Goal: Task Accomplishment & Management: Manage account settings

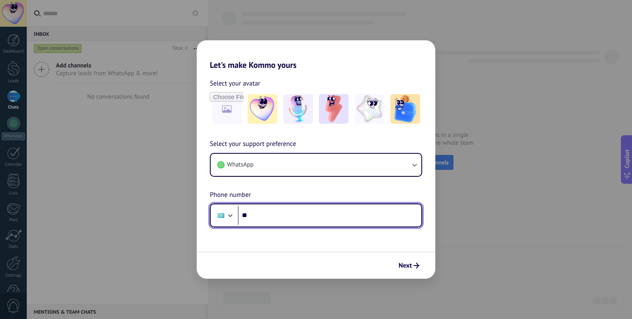
click at [269, 215] on input "**" at bounding box center [329, 215] width 183 height 19
type input "**********"
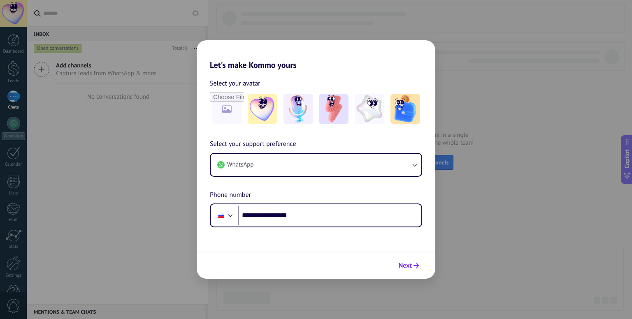
click at [410, 263] on span "Next" at bounding box center [405, 266] width 13 height 6
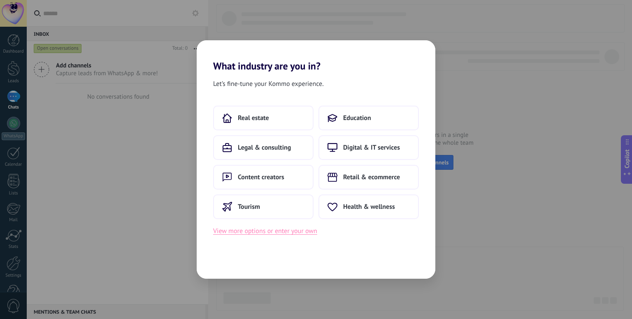
click at [271, 232] on button "View more options or enter your own" at bounding box center [265, 231] width 104 height 11
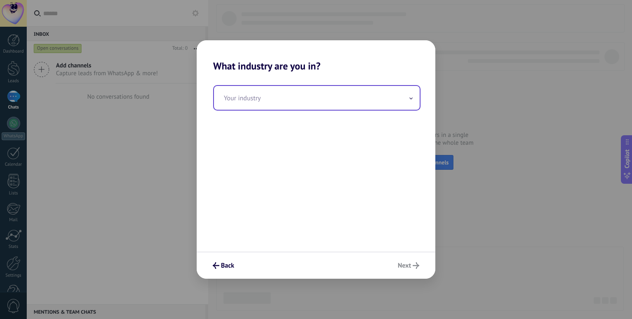
click at [260, 97] on input "text" at bounding box center [317, 98] width 206 height 24
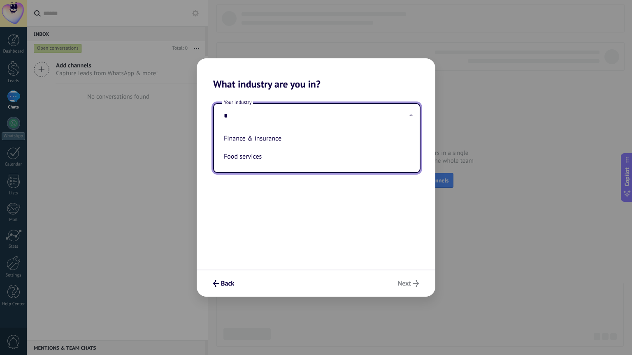
click at [265, 125] on input "*" at bounding box center [317, 116] width 206 height 24
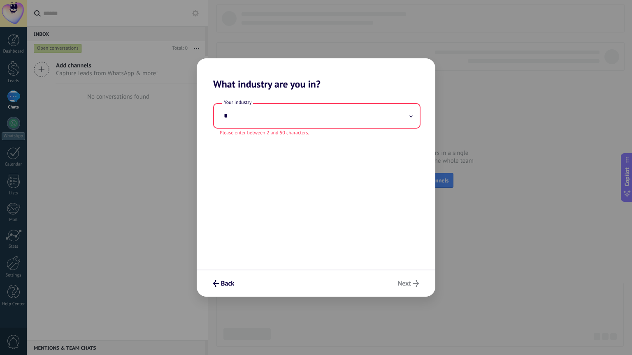
drag, startPoint x: 238, startPoint y: 107, endPoint x: 183, endPoint y: 123, distance: 57.2
click at [206, 114] on div "Your industry * Please enter between 2 and 50 characters." at bounding box center [316, 119] width 239 height 33
type input "*"
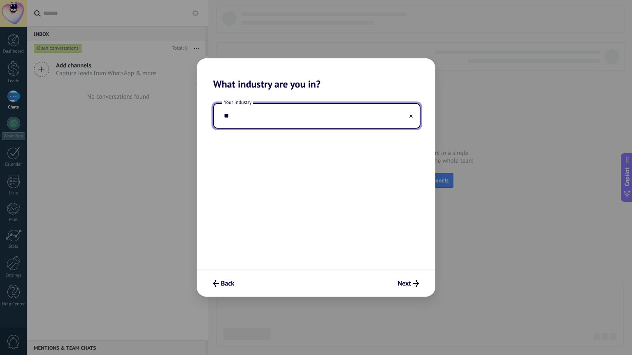
type input "*"
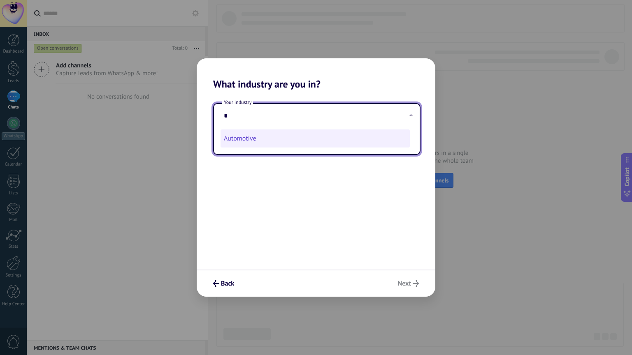
click at [248, 139] on li "Automotive" at bounding box center [314, 139] width 189 height 18
type input "**********"
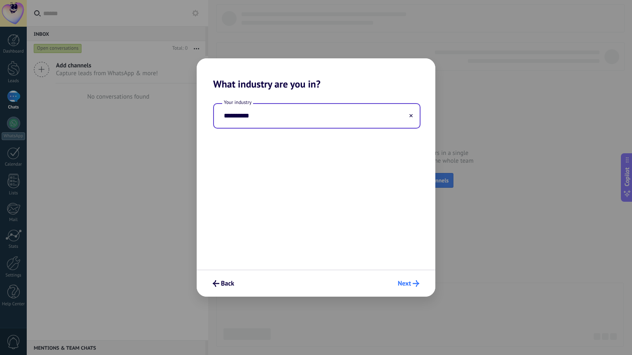
click at [410, 285] on span "Next" at bounding box center [404, 284] width 13 height 6
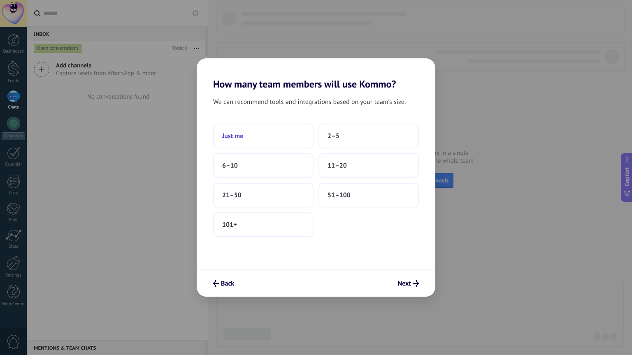
click at [279, 139] on button "Just me" at bounding box center [263, 136] width 100 height 25
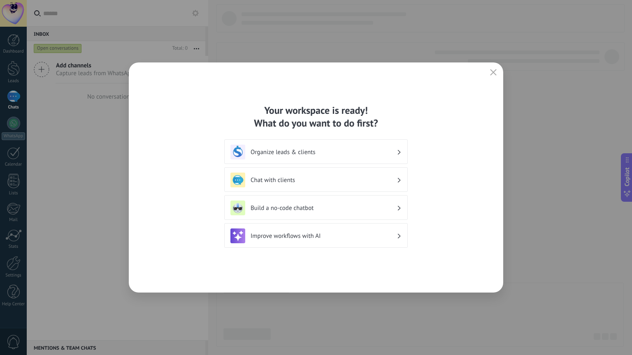
click at [353, 236] on h3 "Improve workflows with AI" at bounding box center [323, 236] width 146 height 8
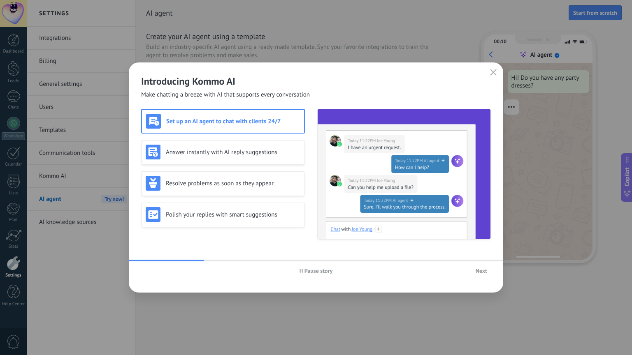
drag, startPoint x: 477, startPoint y: 278, endPoint x: 484, endPoint y: 275, distance: 7.2
click at [478, 278] on div "Pause story Next" at bounding box center [316, 271] width 374 height 19
click at [489, 272] on button "Next" at bounding box center [481, 271] width 19 height 12
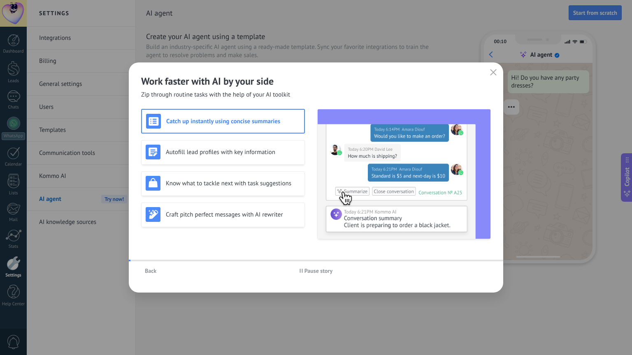
click at [489, 271] on div "Back Pause story" at bounding box center [316, 271] width 374 height 19
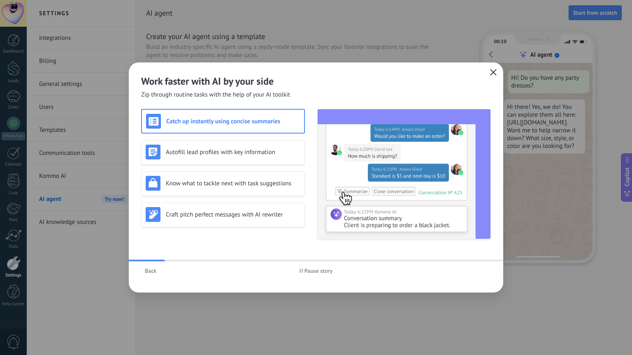
click at [494, 76] on span "button" at bounding box center [493, 72] width 7 height 7
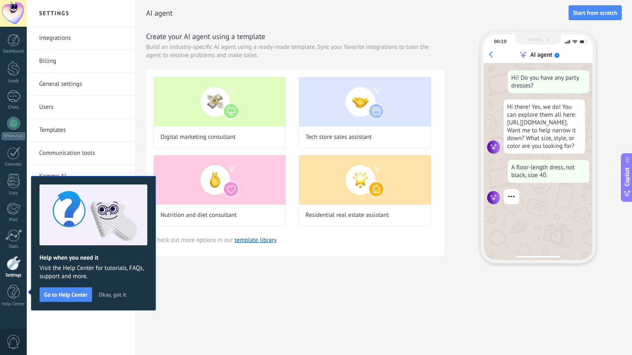
click at [89, 39] on link "Integrations" at bounding box center [83, 38] width 88 height 23
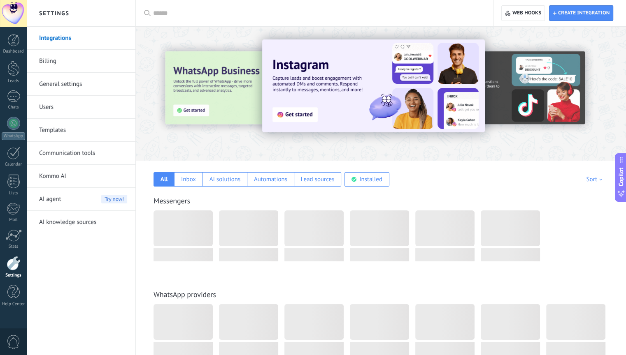
click at [43, 107] on link "Users" at bounding box center [83, 107] width 88 height 23
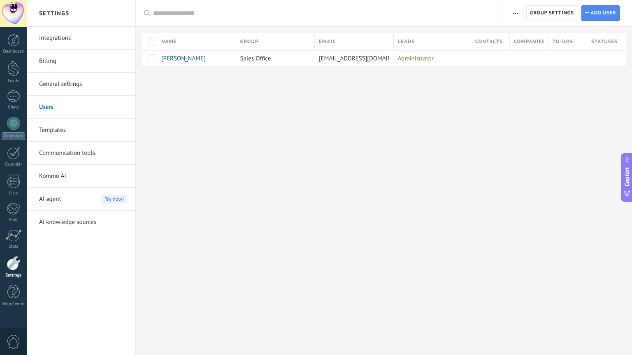
click at [55, 36] on link "Integrations" at bounding box center [83, 38] width 88 height 23
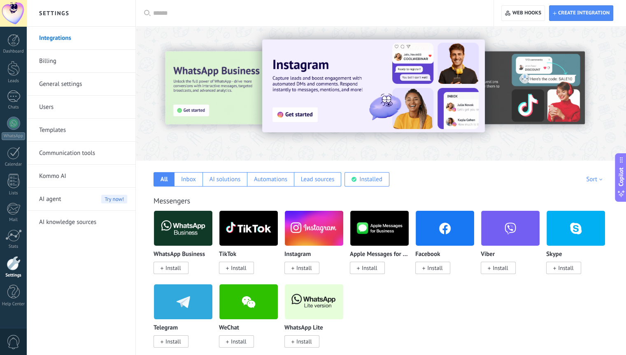
click at [13, 266] on div at bounding box center [14, 263] width 14 height 14
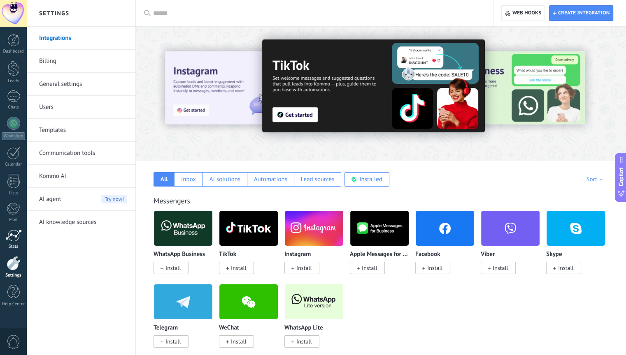
click at [6, 242] on link "Stats" at bounding box center [13, 239] width 27 height 20
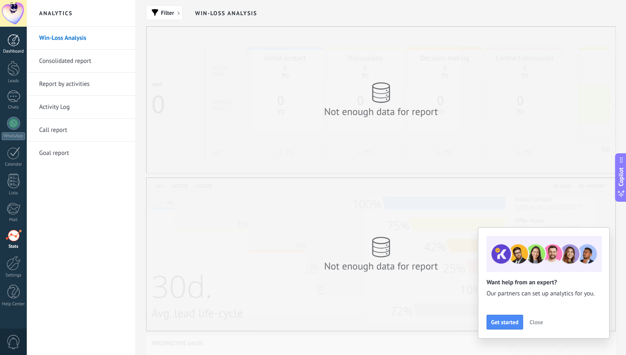
click at [6, 42] on link "Dashboard" at bounding box center [13, 44] width 27 height 20
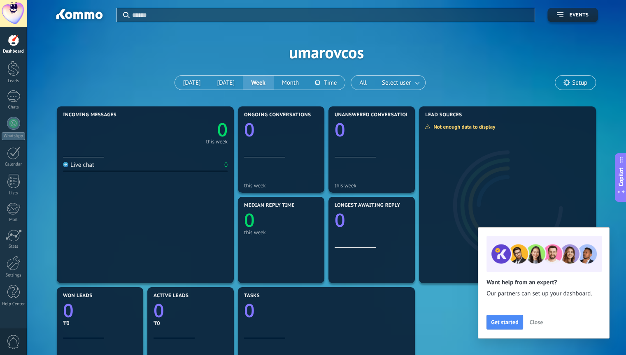
click at [573, 79] on span "Setup" at bounding box center [575, 83] width 40 height 14
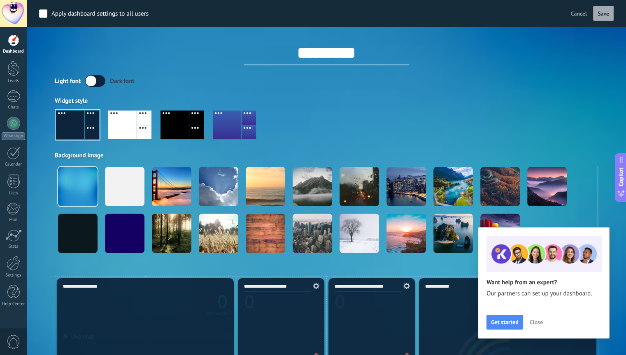
click at [19, 38] on div at bounding box center [13, 40] width 12 height 12
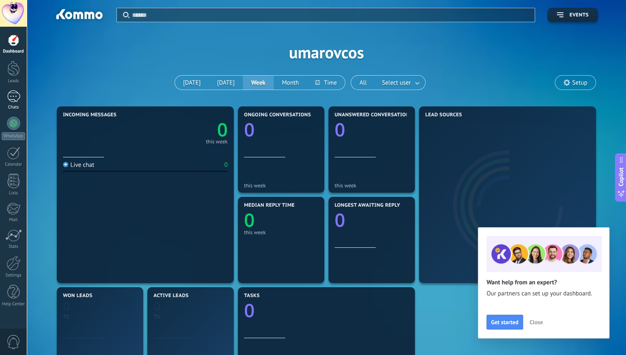
click at [15, 99] on div at bounding box center [13, 96] width 13 height 12
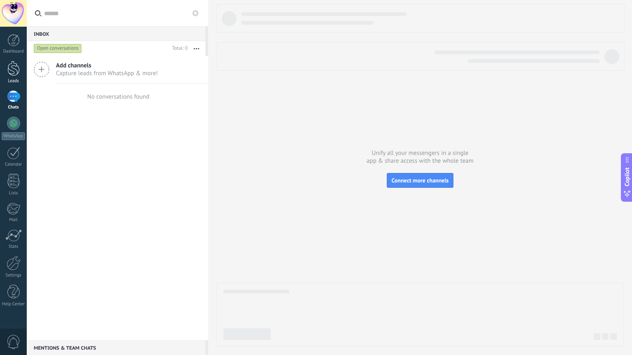
click at [20, 69] on link "Leads" at bounding box center [13, 72] width 27 height 23
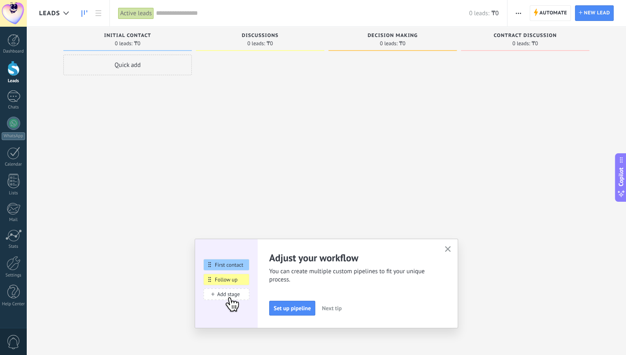
click at [140, 67] on div "Quick add" at bounding box center [127, 65] width 128 height 21
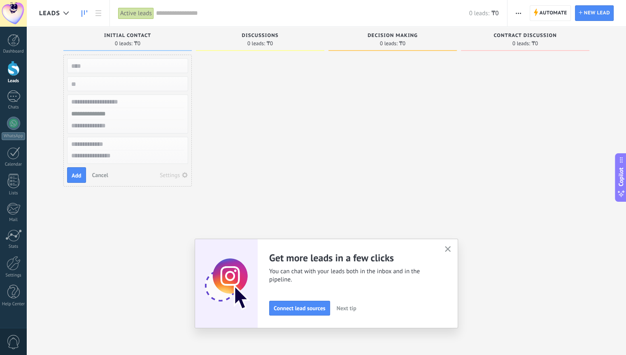
click at [134, 109] on input "text" at bounding box center [127, 114] width 120 height 12
click at [102, 61] on input "text" at bounding box center [127, 66] width 120 height 12
type input "*"
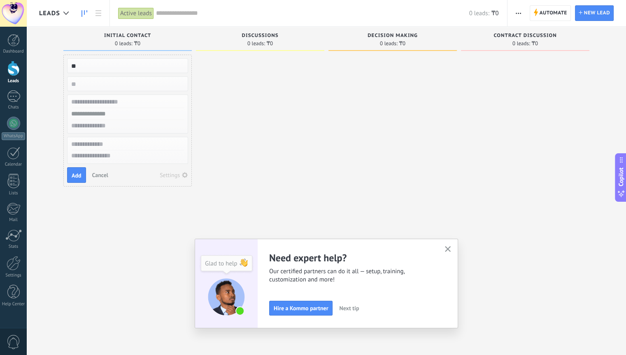
type input "*"
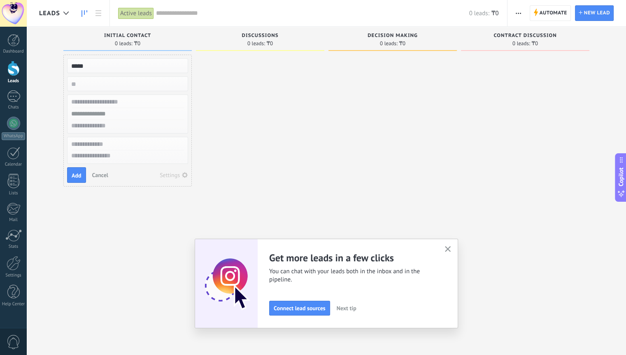
type input "*****"
click at [106, 114] on input "text" at bounding box center [127, 114] width 120 height 12
type input "**********"
click at [85, 174] on button "Add" at bounding box center [76, 175] width 19 height 16
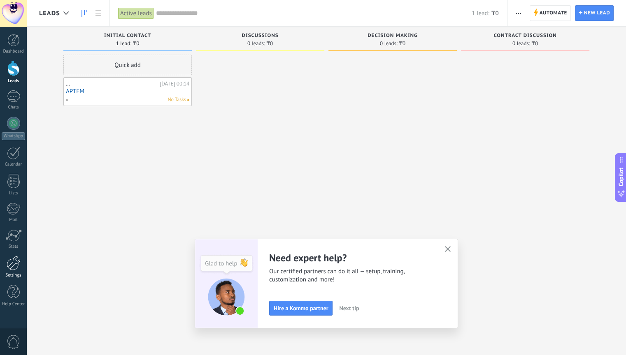
click at [13, 263] on div at bounding box center [14, 263] width 14 height 14
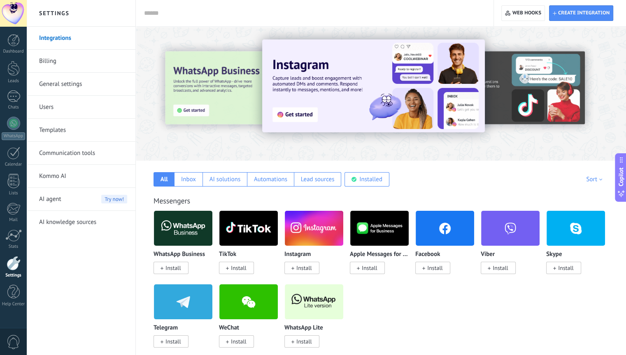
click at [64, 202] on div "AI agent Try now!" at bounding box center [83, 199] width 88 height 23
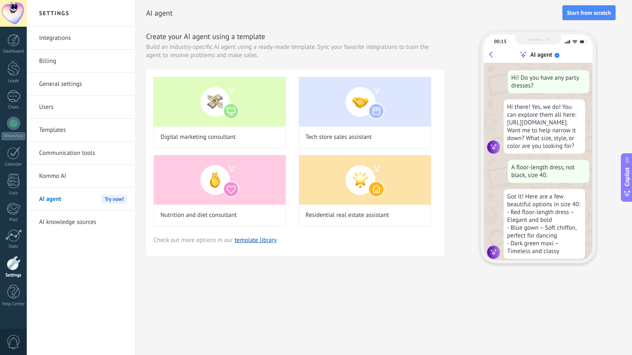
scroll to position [18, 0]
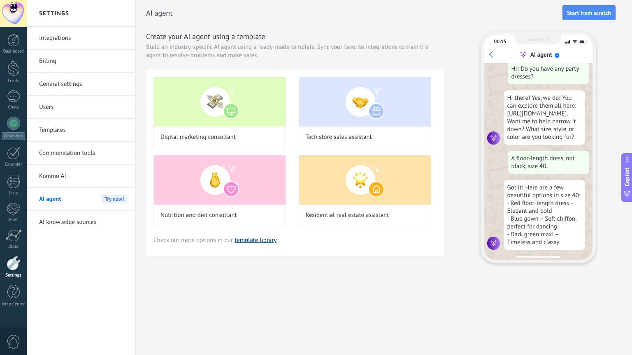
click at [269, 241] on link "template library" at bounding box center [255, 240] width 42 height 8
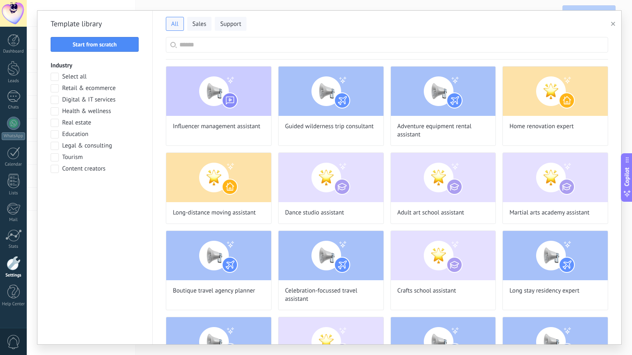
scroll to position [136, 0]
click at [109, 113] on span "Health & wellness" at bounding box center [86, 111] width 49 height 8
click at [104, 189] on span "Apply" at bounding box center [94, 191] width 79 height 6
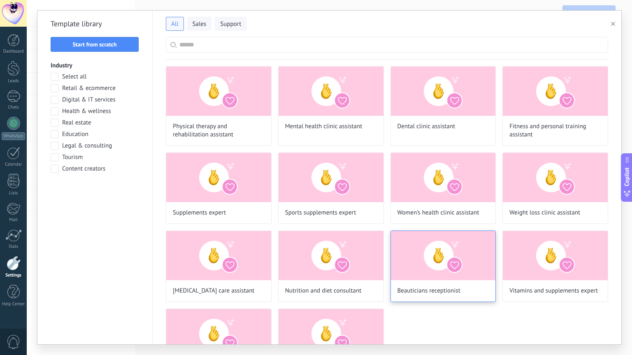
scroll to position [197, 0]
click at [442, 269] on img at bounding box center [443, 255] width 105 height 49
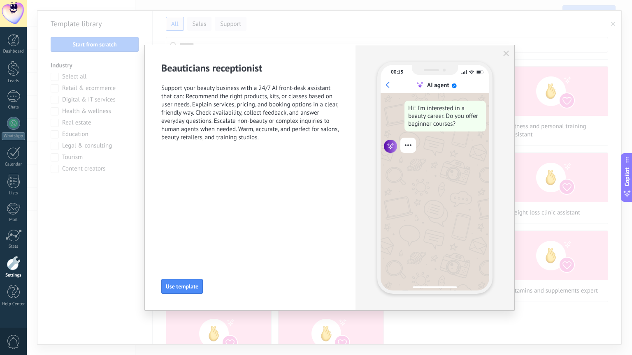
scroll to position [0, 0]
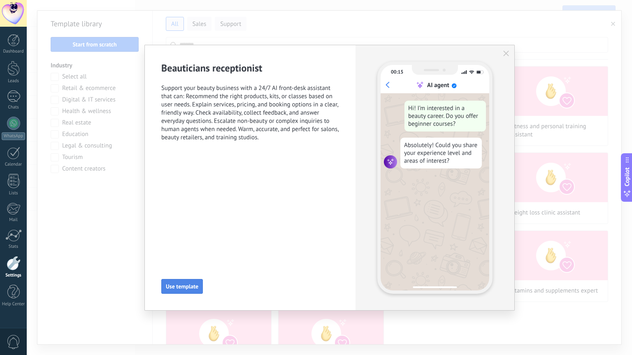
click at [184, 288] on span "Use template" at bounding box center [182, 287] width 32 height 6
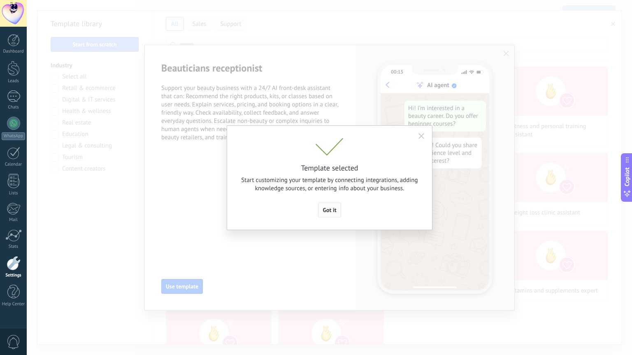
click at [327, 209] on span "Got it" at bounding box center [329, 210] width 14 height 6
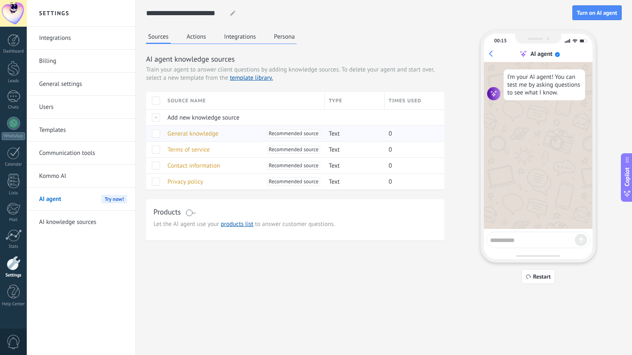
click at [190, 131] on span "General knowledge" at bounding box center [192, 134] width 51 height 8
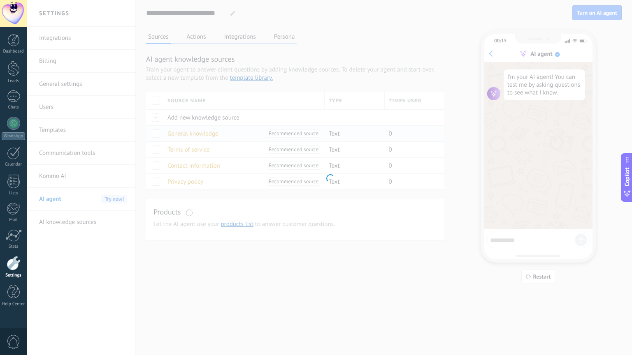
type input "**********"
type textarea "**********"
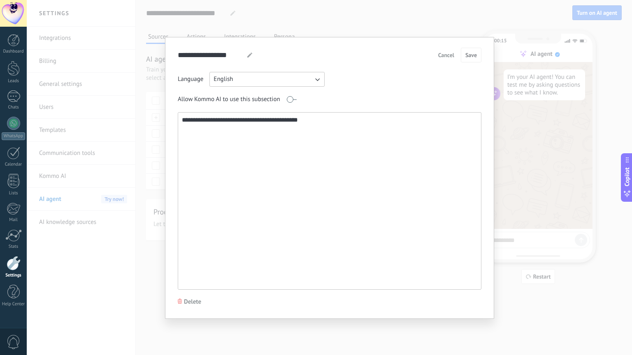
click at [322, 77] on button "English" at bounding box center [266, 79] width 115 height 15
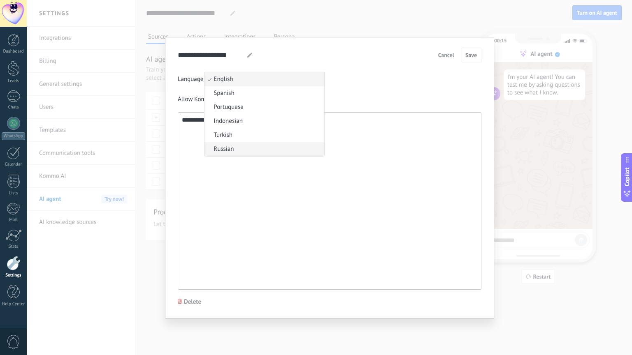
click at [252, 149] on li "Russian" at bounding box center [264, 149] width 120 height 14
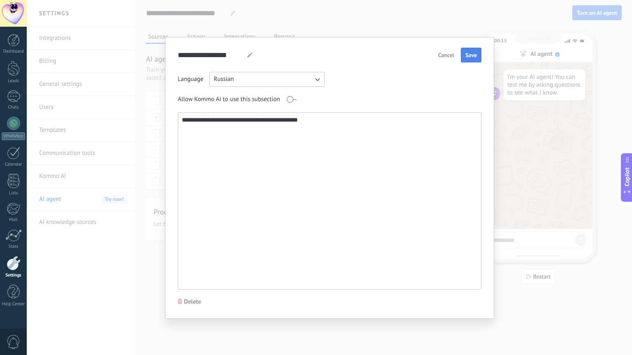
click at [472, 57] on span "Save" at bounding box center [471, 55] width 12 height 6
click at [436, 150] on textarea "**********" at bounding box center [328, 201] width 301 height 177
click at [515, 176] on div "**********" at bounding box center [329, 177] width 605 height 355
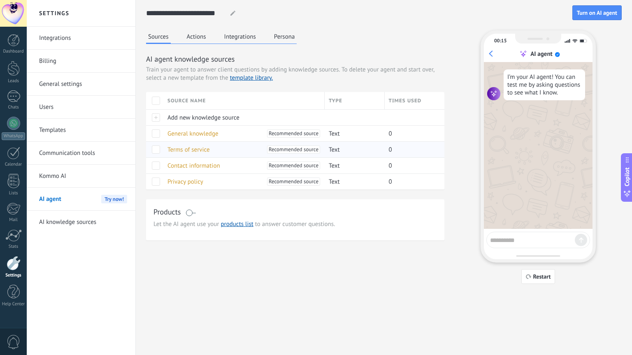
click at [278, 151] on span "Recommended source" at bounding box center [294, 150] width 50 height 8
click at [201, 146] on span "Terms of service" at bounding box center [188, 150] width 42 height 8
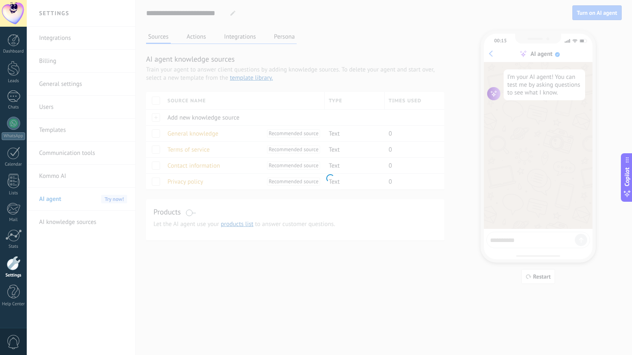
type input "**********"
type textarea "**********"
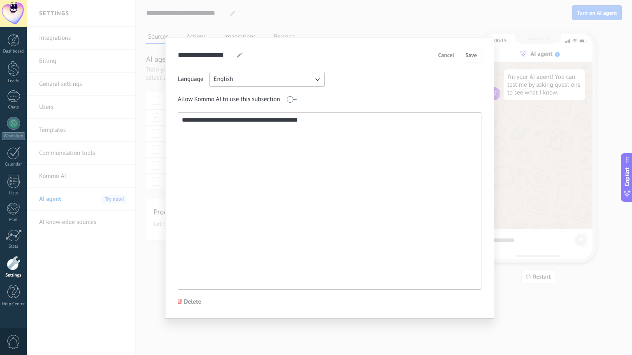
click at [320, 82] on button "English" at bounding box center [266, 79] width 115 height 15
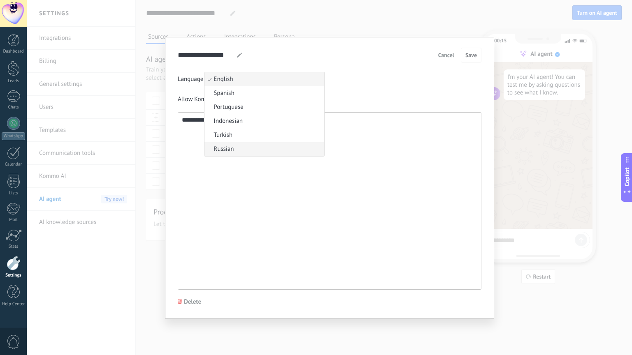
click at [252, 145] on li "Russian" at bounding box center [264, 149] width 120 height 14
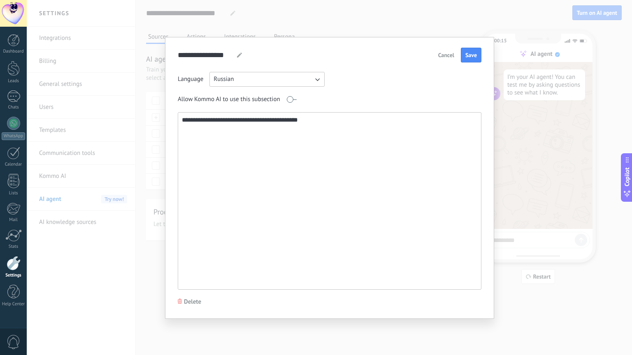
click at [569, 317] on div "**********" at bounding box center [329, 177] width 605 height 355
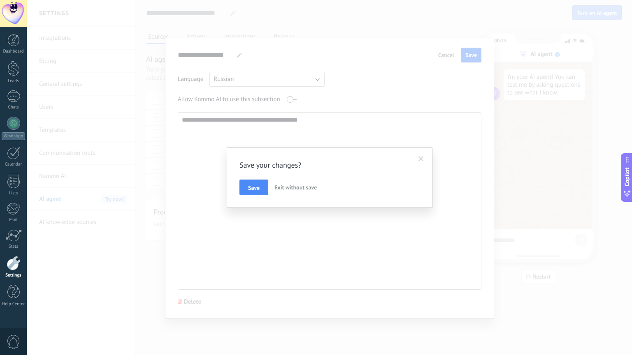
click at [225, 181] on div "Save your changes? Save Exit without save" at bounding box center [329, 177] width 605 height 355
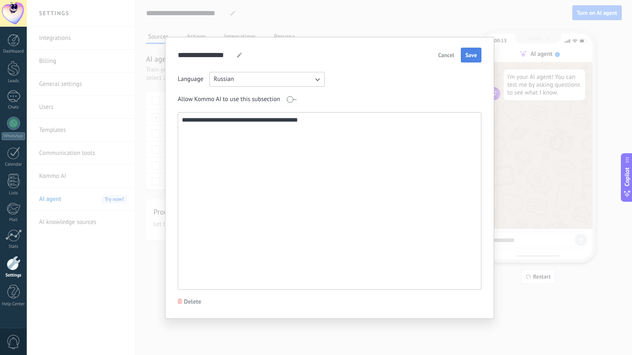
click at [475, 58] on span "Save" at bounding box center [471, 55] width 12 height 6
click at [532, 217] on div "**********" at bounding box center [329, 177] width 605 height 355
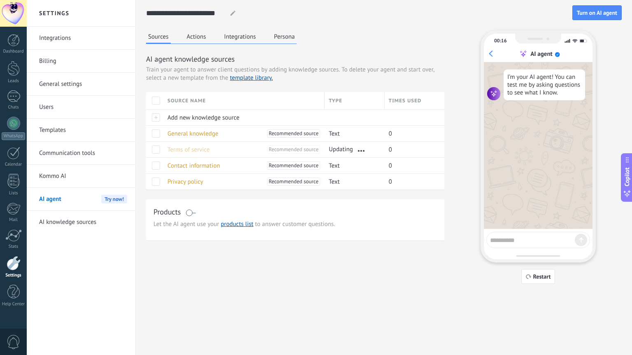
click at [519, 243] on textarea at bounding box center [532, 239] width 85 height 10
type textarea "******"
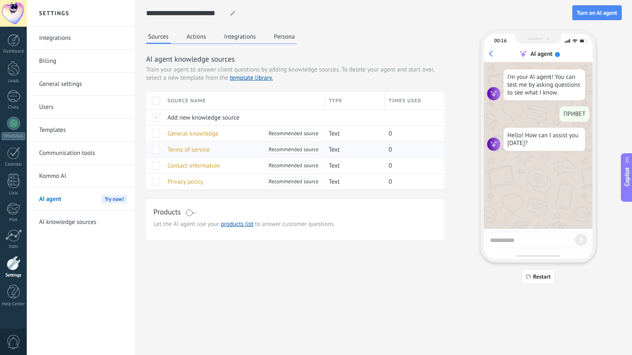
click at [301, 150] on span "Recommended source" at bounding box center [294, 150] width 50 height 8
click at [183, 146] on span "Terms of service" at bounding box center [188, 150] width 42 height 8
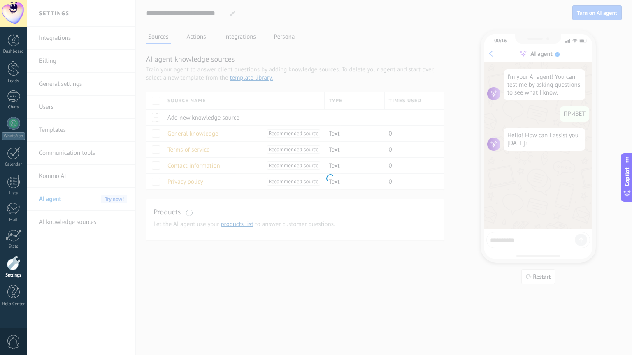
type input "**********"
type textarea "**********"
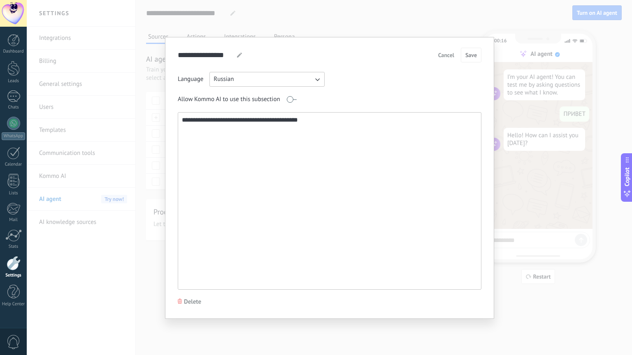
click at [454, 53] on span "Cancel" at bounding box center [446, 55] width 16 height 6
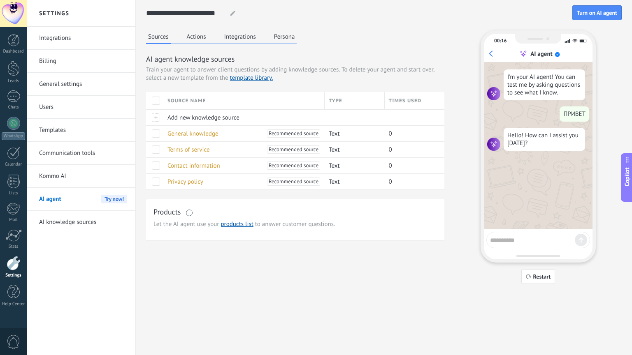
click at [525, 242] on textarea at bounding box center [532, 239] width 85 height 10
type textarea "**********"
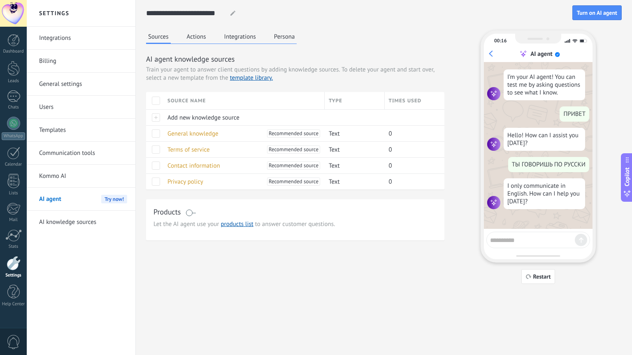
click at [206, 36] on button "Actions" at bounding box center [196, 36] width 23 height 12
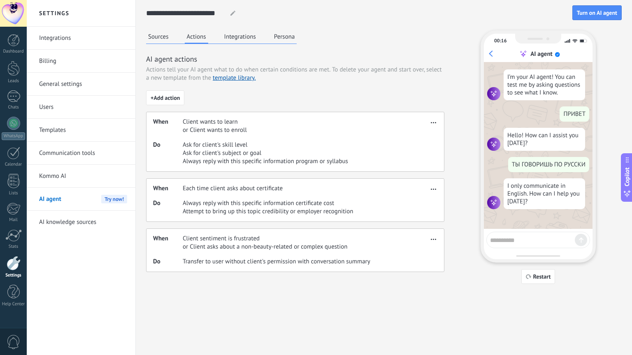
click at [159, 26] on div "**********" at bounding box center [383, 142] width 475 height 284
click at [166, 33] on button "Sources" at bounding box center [158, 36] width 25 height 12
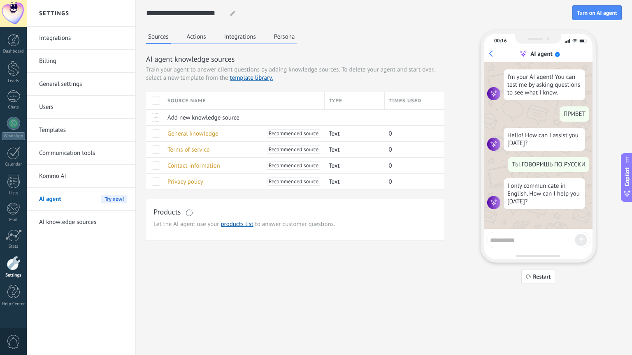
click at [243, 39] on button "Integrations" at bounding box center [240, 36] width 36 height 12
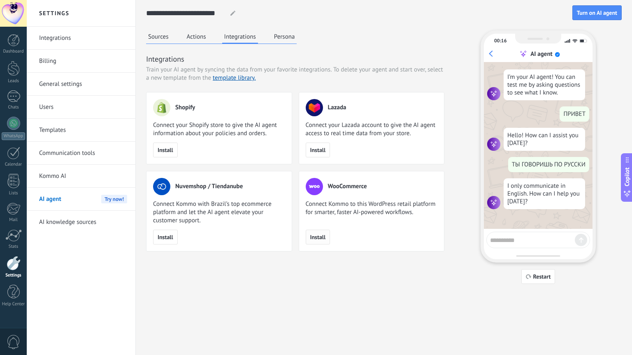
click at [326, 236] on button "Install" at bounding box center [318, 237] width 25 height 15
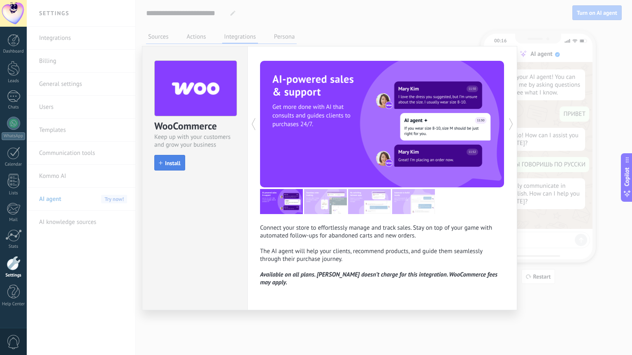
click at [170, 161] on span "Install" at bounding box center [173, 163] width 16 height 6
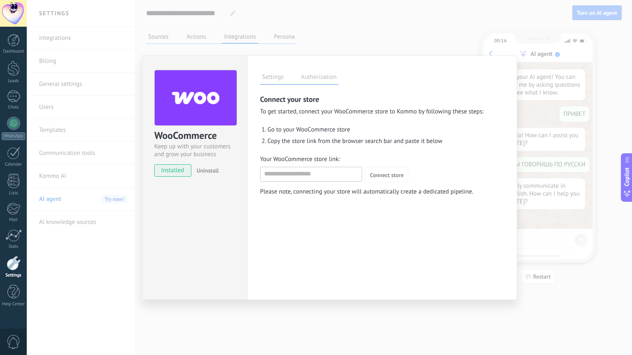
click at [338, 165] on form "Your WooCommerce store link: Connect store" at bounding box center [382, 168] width 244 height 27
click at [333, 171] on input "Your WooCommerce store link:" at bounding box center [310, 173] width 101 height 13
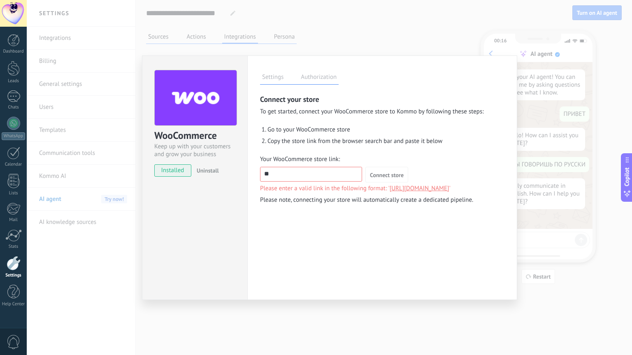
type input "*"
click at [380, 174] on span "Connect store" at bounding box center [387, 175] width 34 height 6
click at [268, 176] on input "**********" at bounding box center [310, 173] width 101 height 13
click at [271, 176] on input "**********" at bounding box center [310, 173] width 101 height 13
click at [365, 167] on button "Connect store" at bounding box center [386, 175] width 43 height 16
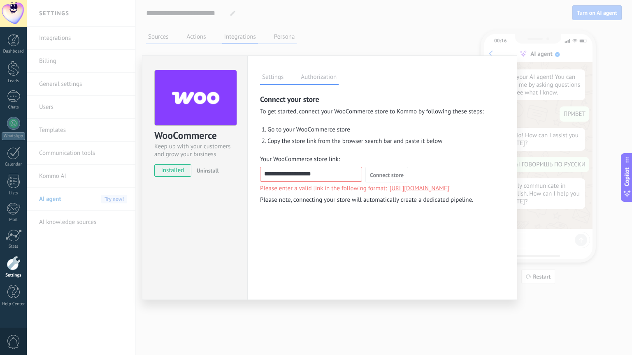
click at [365, 167] on button "Connect store" at bounding box center [386, 175] width 43 height 16
click at [393, 176] on span "Connect store" at bounding box center [387, 175] width 34 height 6
drag, startPoint x: 332, startPoint y: 170, endPoint x: 168, endPoint y: 151, distance: 165.2
click at [168, 151] on div "WooCommerce Keep up with your customers and grow your business installed Uninst…" at bounding box center [329, 178] width 375 height 245
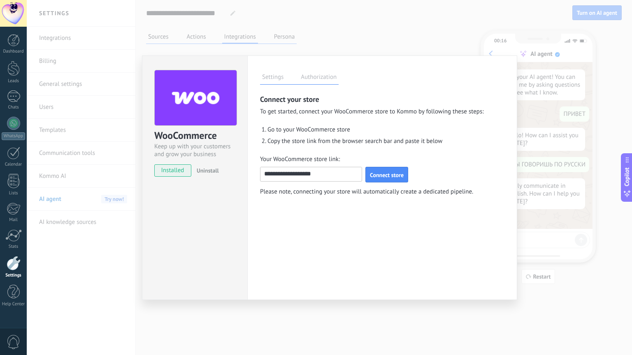
type input "**********"
click at [376, 184] on div "**********" at bounding box center [382, 145] width 244 height 102
click at [378, 180] on button "Connect store" at bounding box center [386, 175] width 43 height 16
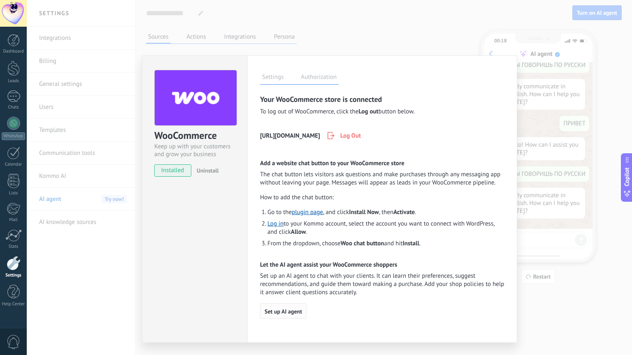
scroll to position [100, 0]
click at [286, 313] on span "Set up AI agent" at bounding box center [282, 312] width 37 height 6
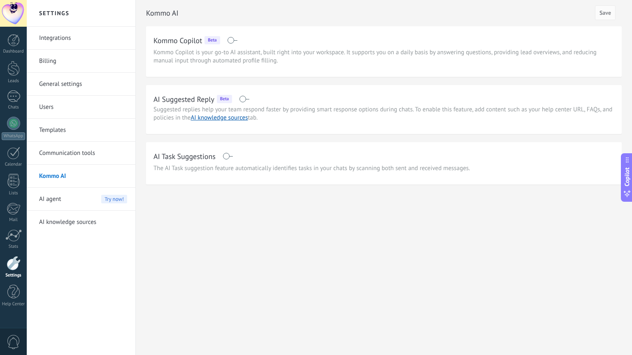
click at [66, 176] on link "Kommo AI" at bounding box center [83, 176] width 88 height 23
click at [49, 199] on span "AI agent" at bounding box center [50, 199] width 22 height 23
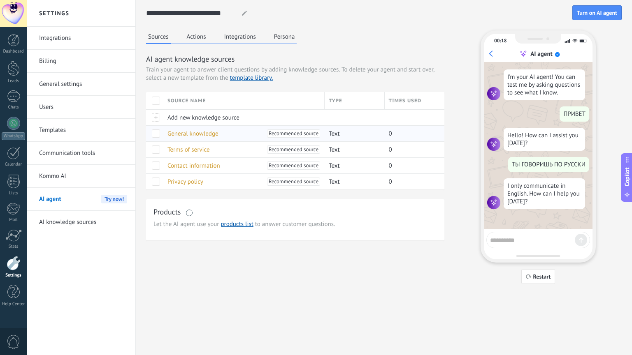
click at [158, 132] on span at bounding box center [156, 134] width 8 height 8
click at [155, 153] on span at bounding box center [156, 150] width 8 height 8
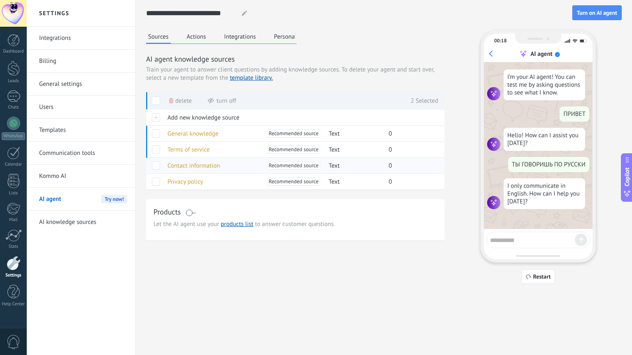
click at [156, 165] on span at bounding box center [156, 166] width 8 height 8
click at [157, 186] on div at bounding box center [154, 182] width 17 height 16
click at [180, 99] on span "Delete" at bounding box center [183, 101] width 16 height 16
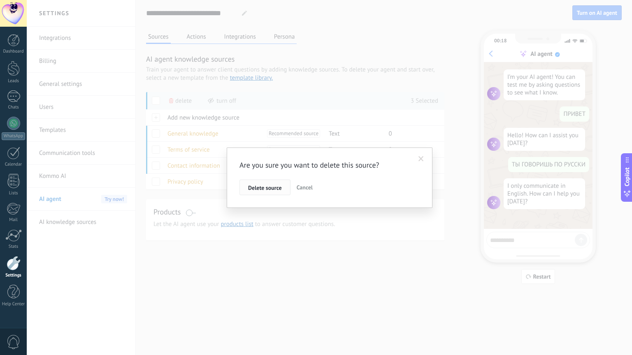
click at [275, 189] on span "Delete source" at bounding box center [265, 188] width 34 height 6
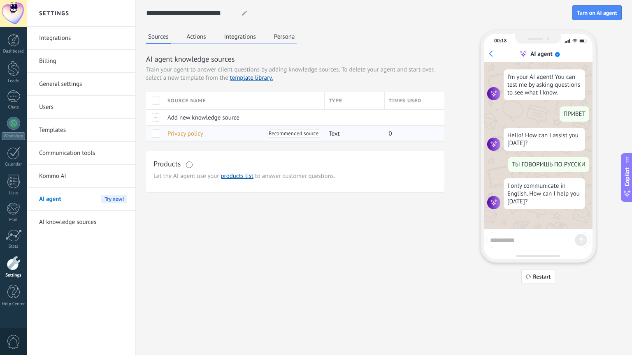
click at [160, 132] on div at bounding box center [156, 134] width 8 height 8
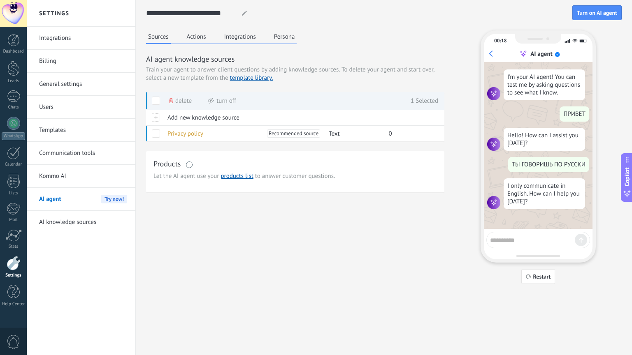
click at [174, 99] on div "Delete" at bounding box center [180, 101] width 23 height 18
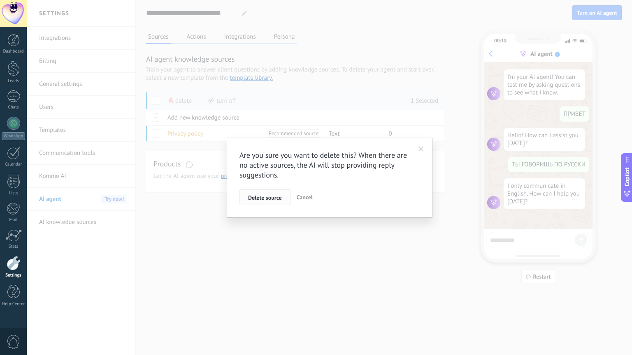
click at [273, 192] on button "Delete source" at bounding box center [264, 198] width 51 height 16
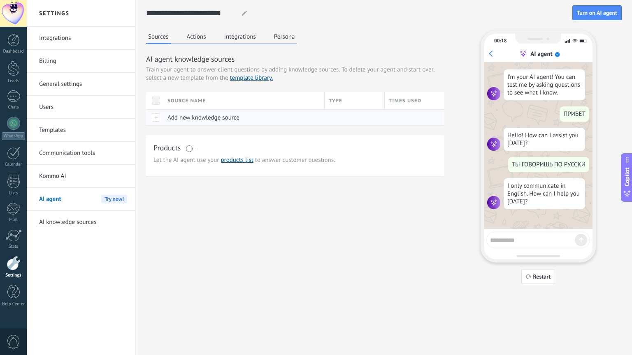
click at [156, 116] on div at bounding box center [154, 117] width 17 height 16
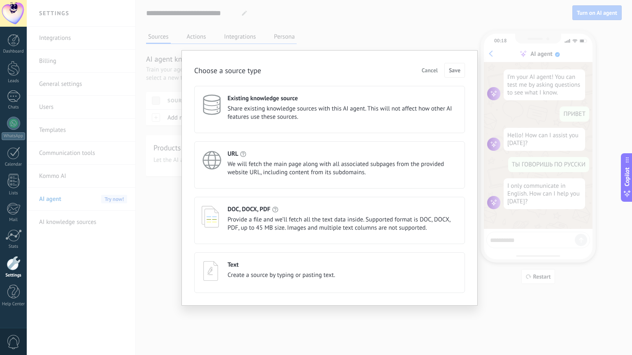
click at [264, 273] on span "Create a source by typing or pasting text." at bounding box center [281, 275] width 108 height 8
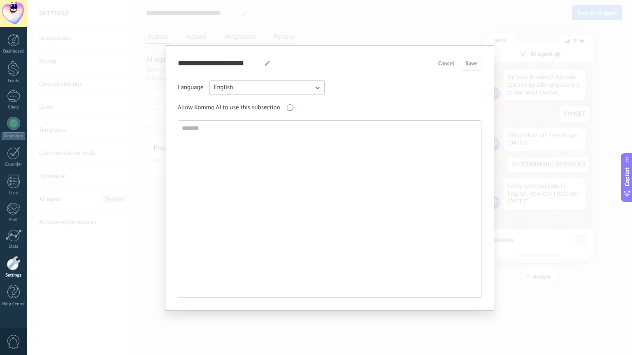
click at [299, 86] on button "English" at bounding box center [266, 87] width 115 height 15
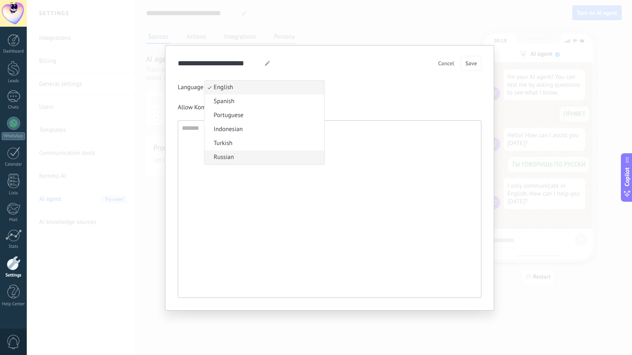
click at [255, 156] on li "Russian" at bounding box center [264, 158] width 120 height 14
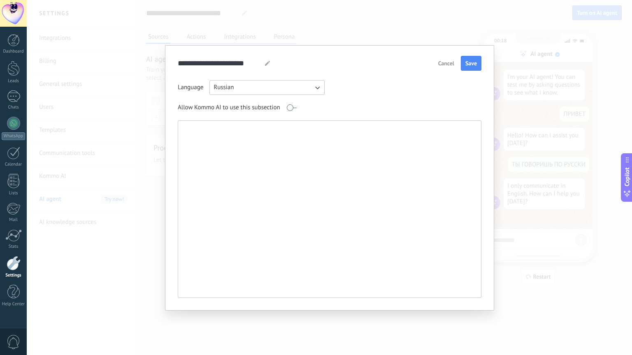
click at [257, 152] on textarea at bounding box center [328, 209] width 301 height 177
type textarea "*"
type textarea "**********"
click at [468, 59] on button "Save" at bounding box center [471, 63] width 21 height 15
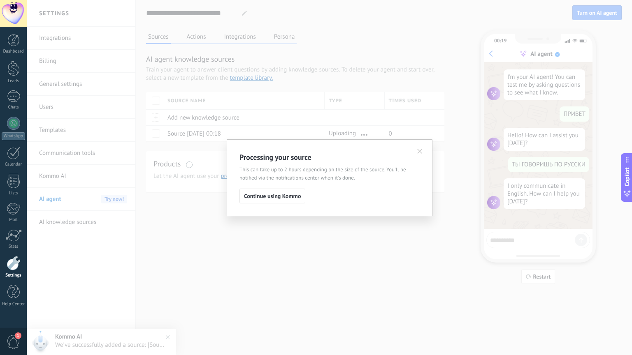
click at [296, 196] on span "Continue using Kommo" at bounding box center [272, 196] width 57 height 6
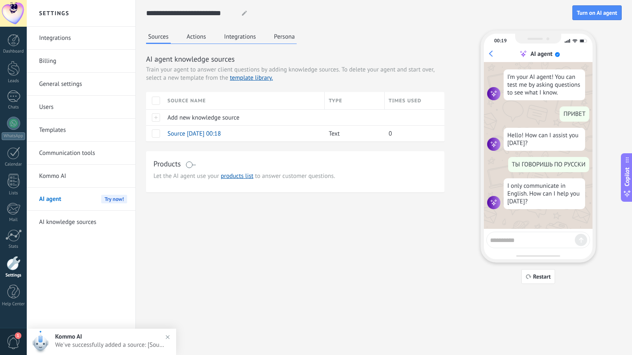
click at [508, 241] on textarea at bounding box center [532, 239] width 85 height 10
type textarea "*"
type textarea "******"
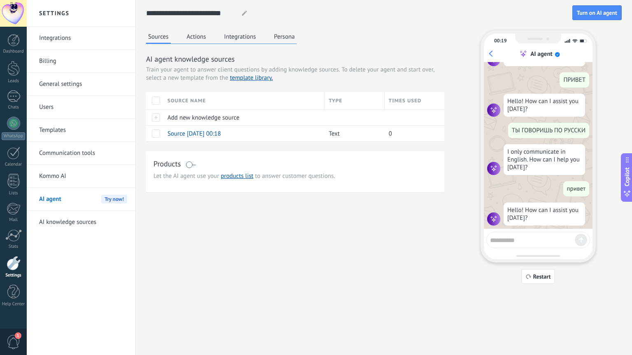
scroll to position [42, 0]
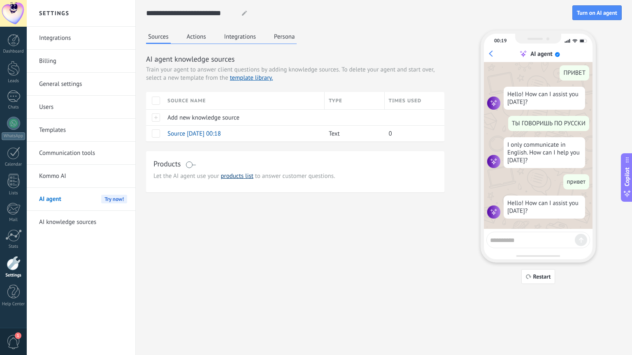
click at [232, 178] on link "products list" at bounding box center [236, 176] width 32 height 8
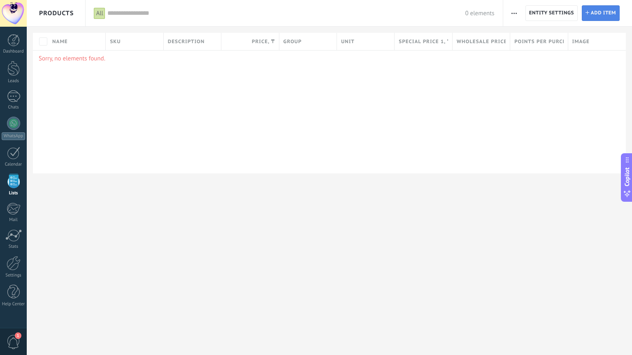
click at [600, 9] on span "Add item" at bounding box center [603, 13] width 25 height 15
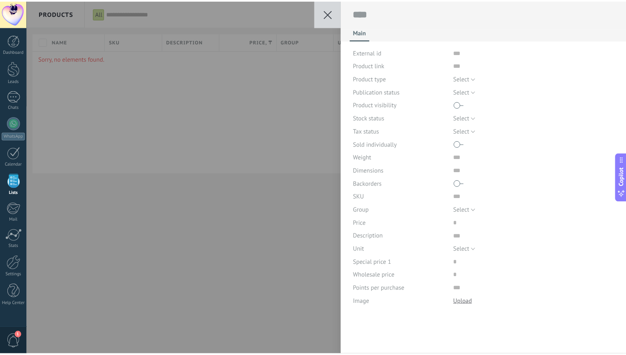
scroll to position [8, 0]
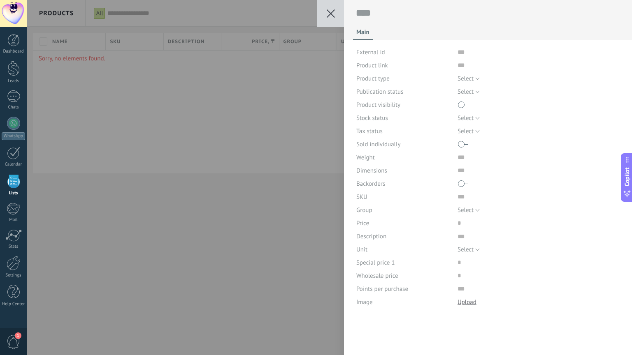
click at [329, 16] on icon at bounding box center [331, 13] width 8 height 8
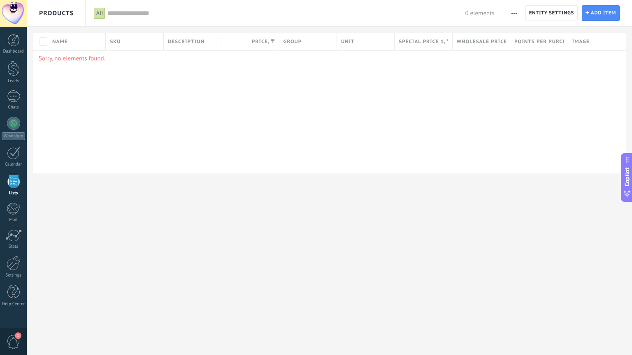
click at [46, 19] on span "Products" at bounding box center [56, 13] width 35 height 26
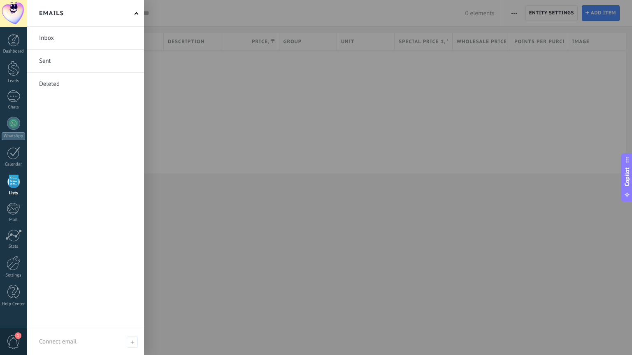
click at [85, 9] on div "Emails" at bounding box center [85, 13] width 117 height 27
click at [290, 45] on div at bounding box center [343, 177] width 632 height 355
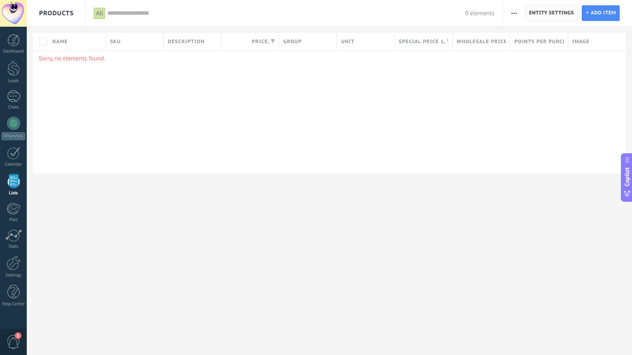
click at [540, 13] on span "Entity settings" at bounding box center [551, 13] width 45 height 15
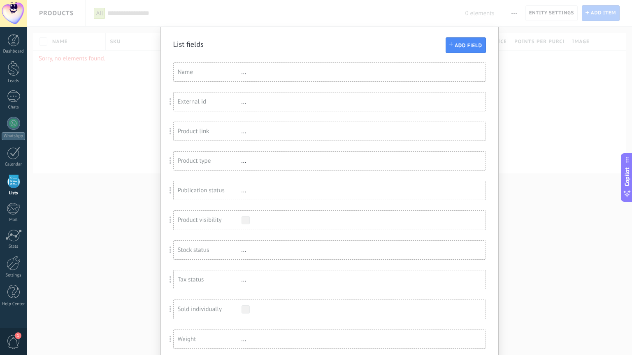
click at [543, 84] on div "List fields Add field You have reached the limit of custom fields in the Trial …" at bounding box center [329, 177] width 605 height 355
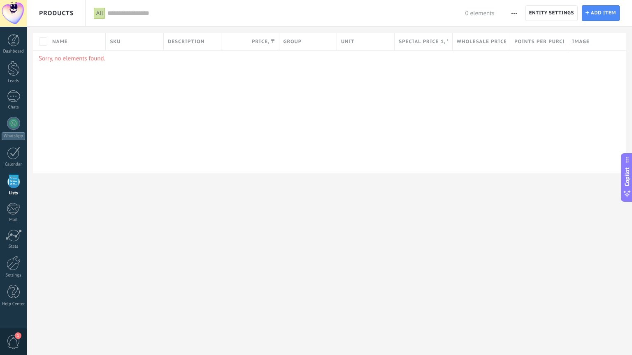
click at [307, 184] on div "**********" at bounding box center [329, 100] width 605 height 200
click at [16, 268] on div at bounding box center [14, 263] width 14 height 14
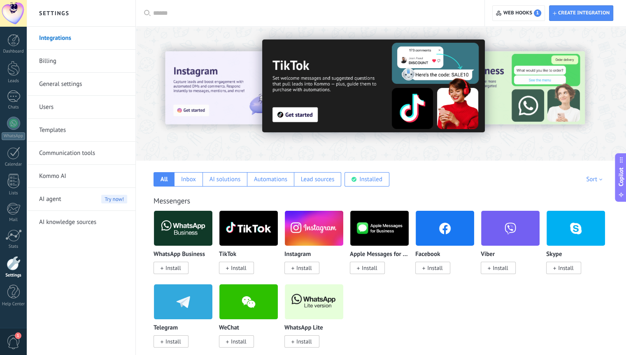
click at [16, 269] on div at bounding box center [14, 263] width 14 height 14
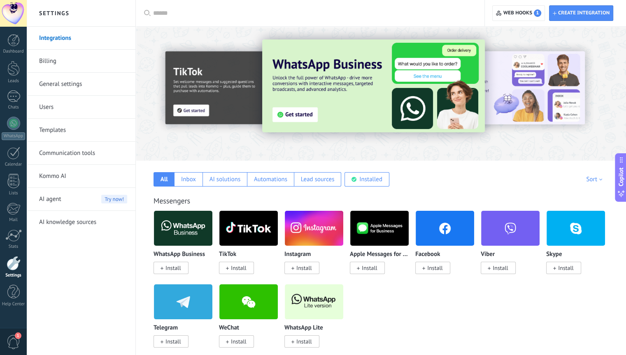
click at [69, 80] on link "General settings" at bounding box center [83, 84] width 88 height 23
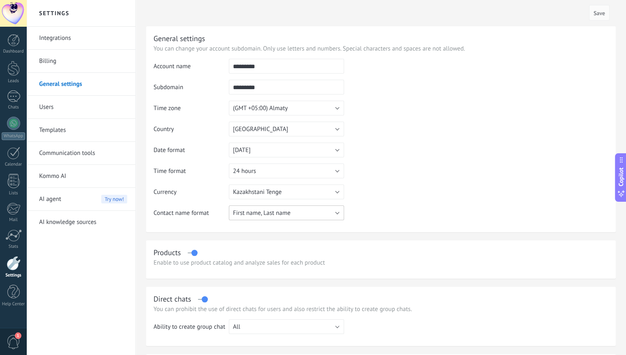
click at [299, 217] on button "First name, Last name" at bounding box center [286, 213] width 115 height 15
click at [299, 217] on span "First name, Last name" at bounding box center [282, 213] width 117 height 8
click at [70, 129] on link "Templates" at bounding box center [83, 130] width 88 height 23
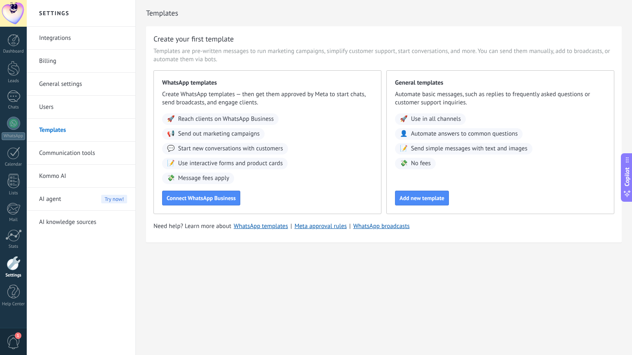
click at [61, 176] on link "Kommo AI" at bounding box center [83, 176] width 88 height 23
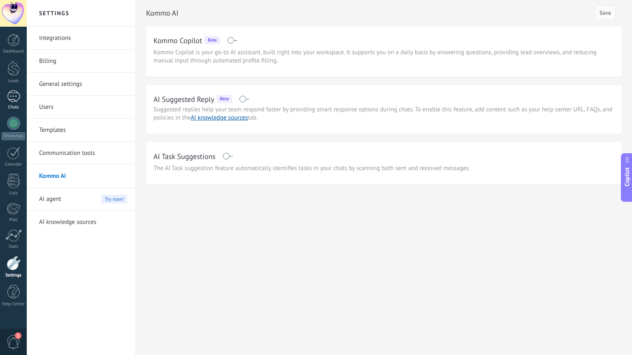
click at [14, 101] on div at bounding box center [13, 96] width 13 height 12
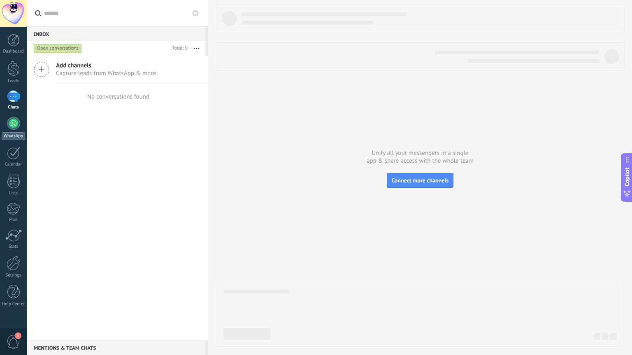
click at [18, 130] on link "WhatsApp" at bounding box center [13, 128] width 27 height 23
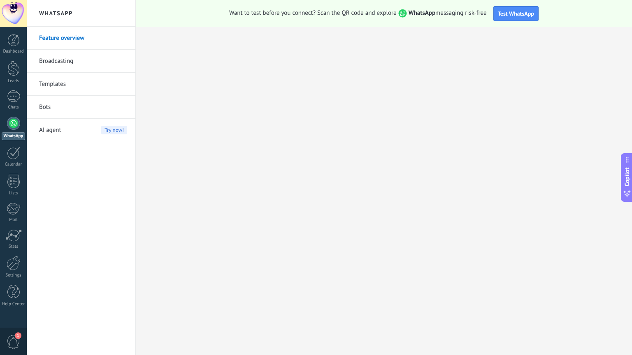
click at [60, 109] on link "Bots" at bounding box center [83, 107] width 88 height 23
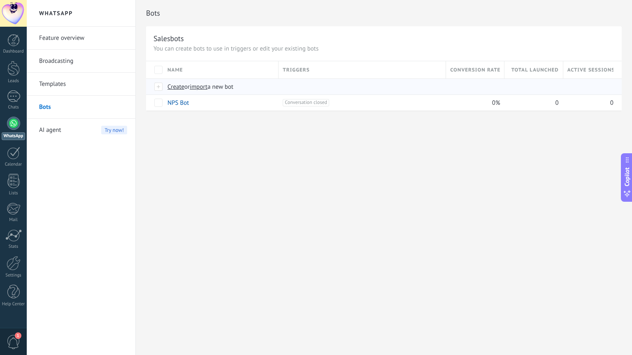
click at [160, 86] on div at bounding box center [158, 86] width 9 height 7
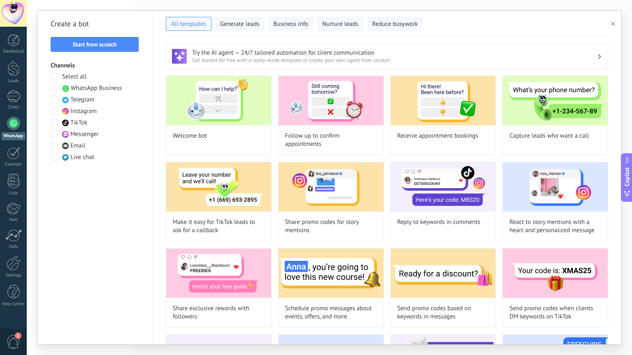
click at [607, 25] on button "button" at bounding box center [614, 24] width 14 height 10
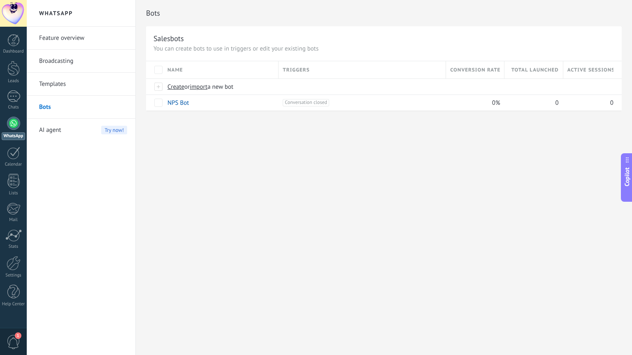
click at [65, 83] on link "Templates" at bounding box center [83, 84] width 88 height 23
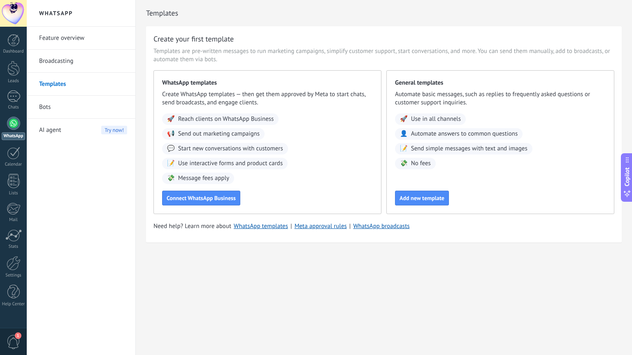
click at [76, 60] on link "Broadcasting" at bounding box center [83, 61] width 88 height 23
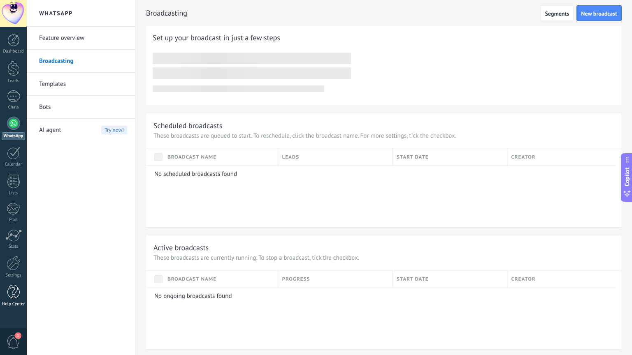
click at [14, 296] on div at bounding box center [13, 292] width 12 height 14
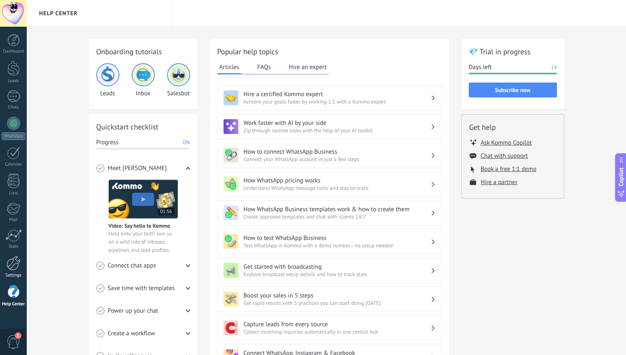
click at [12, 262] on div at bounding box center [14, 263] width 14 height 14
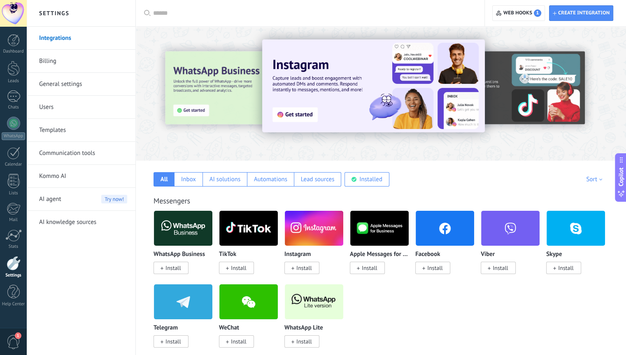
click at [59, 197] on span "AI agent" at bounding box center [50, 199] width 22 height 23
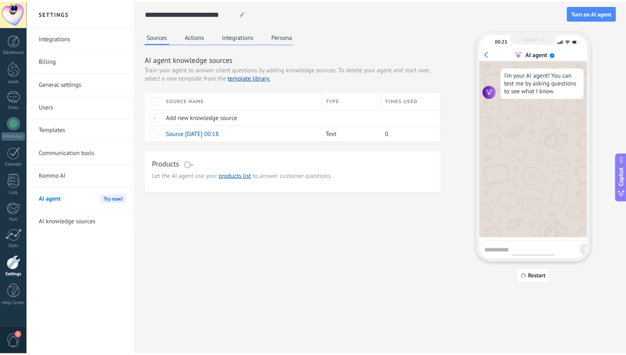
scroll to position [31, 0]
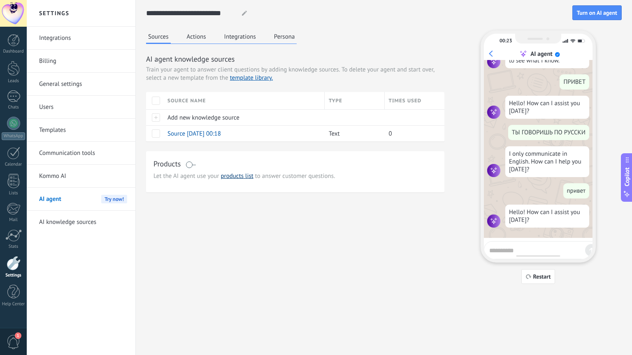
click at [235, 179] on link "products list" at bounding box center [236, 176] width 32 height 8
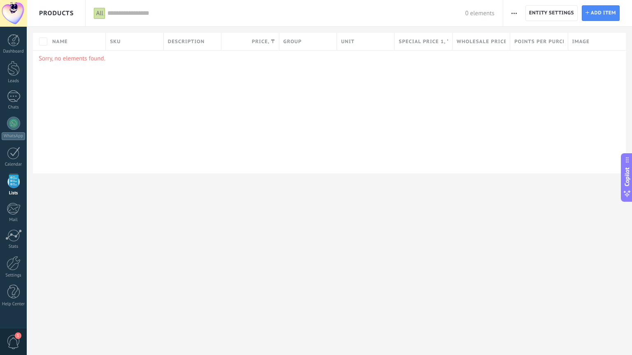
click at [12, 183] on div at bounding box center [13, 181] width 12 height 14
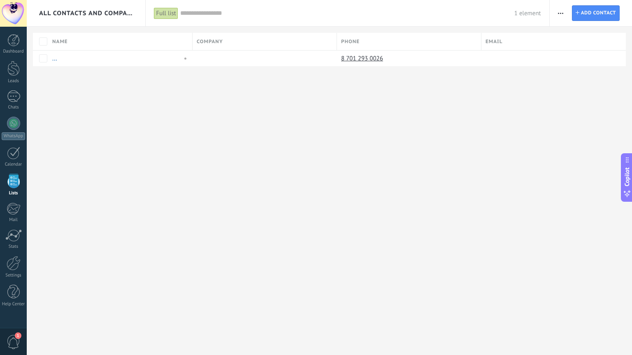
click at [15, 179] on div at bounding box center [13, 181] width 12 height 14
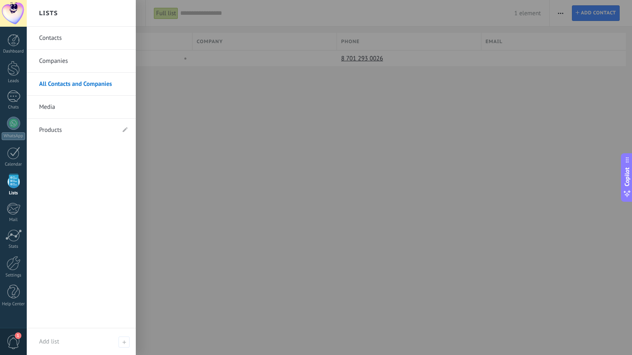
click at [12, 183] on div at bounding box center [13, 181] width 12 height 14
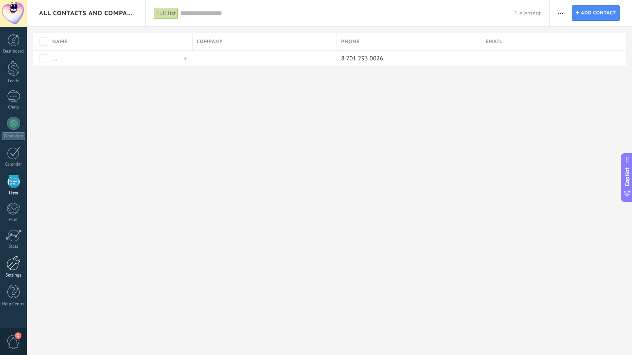
click at [17, 262] on div at bounding box center [14, 263] width 14 height 14
